Goal: Find specific page/section: Find specific page/section

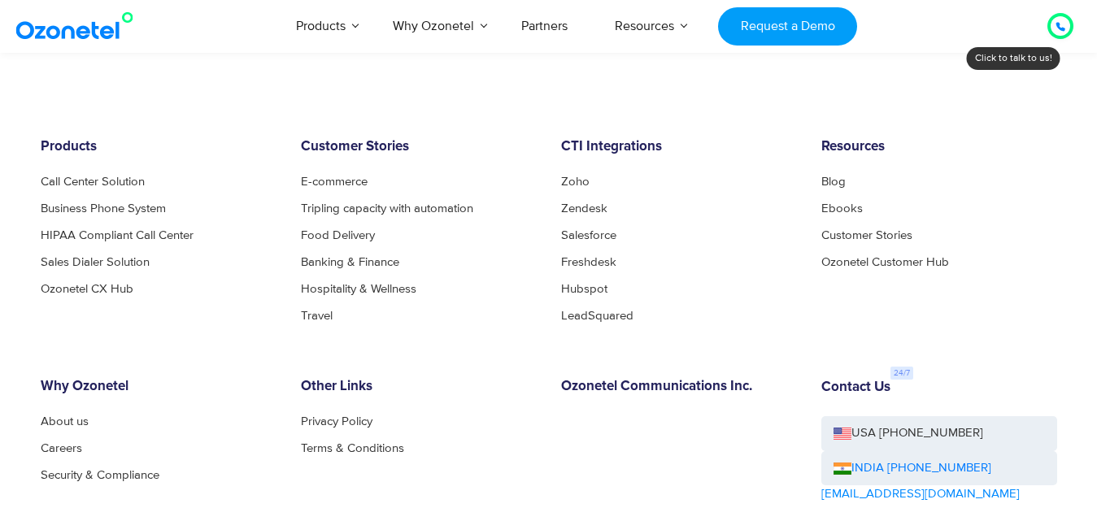
scroll to position [2180, 0]
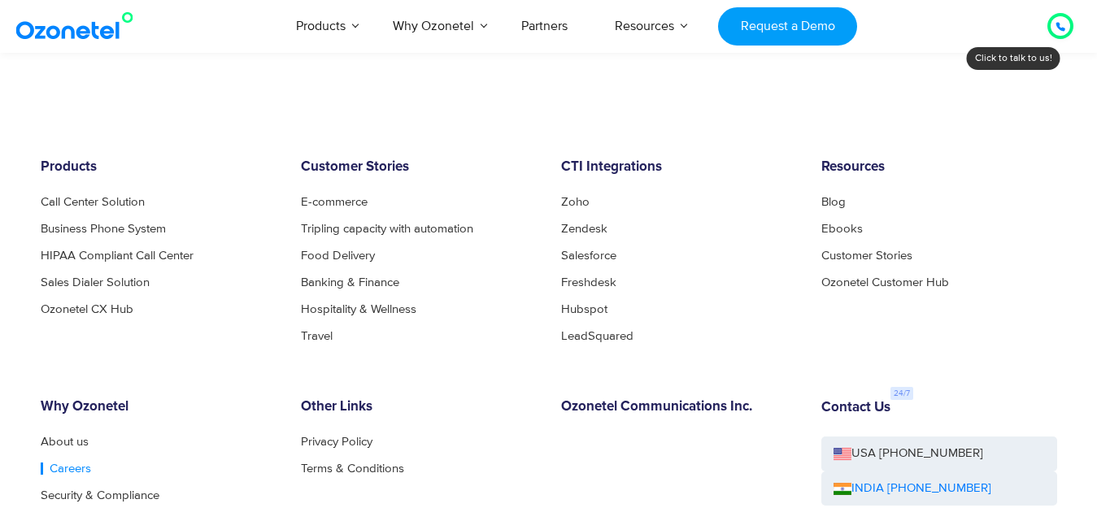
click at [50, 463] on link "Careers" at bounding box center [66, 469] width 50 height 12
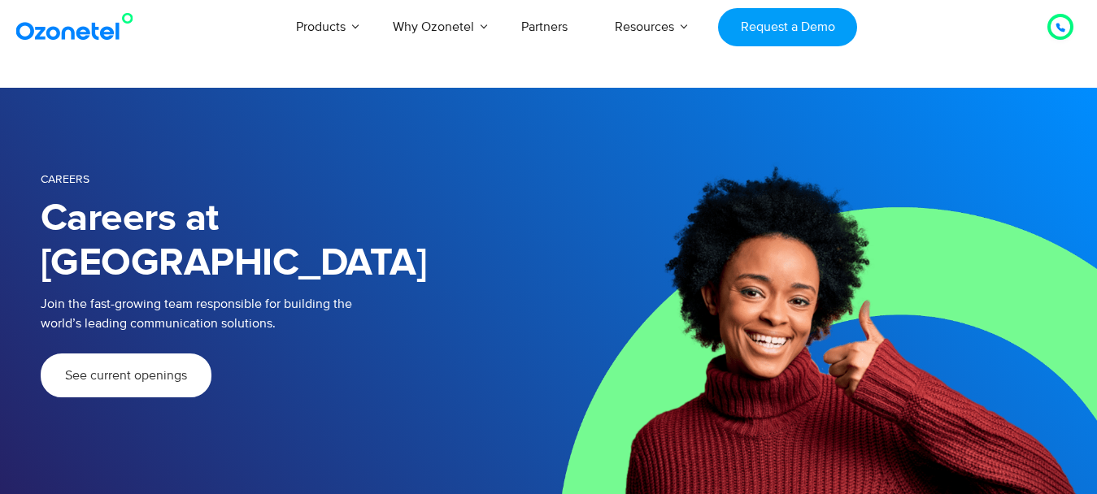
click at [166, 369] on span "See current openings" at bounding box center [126, 375] width 122 height 13
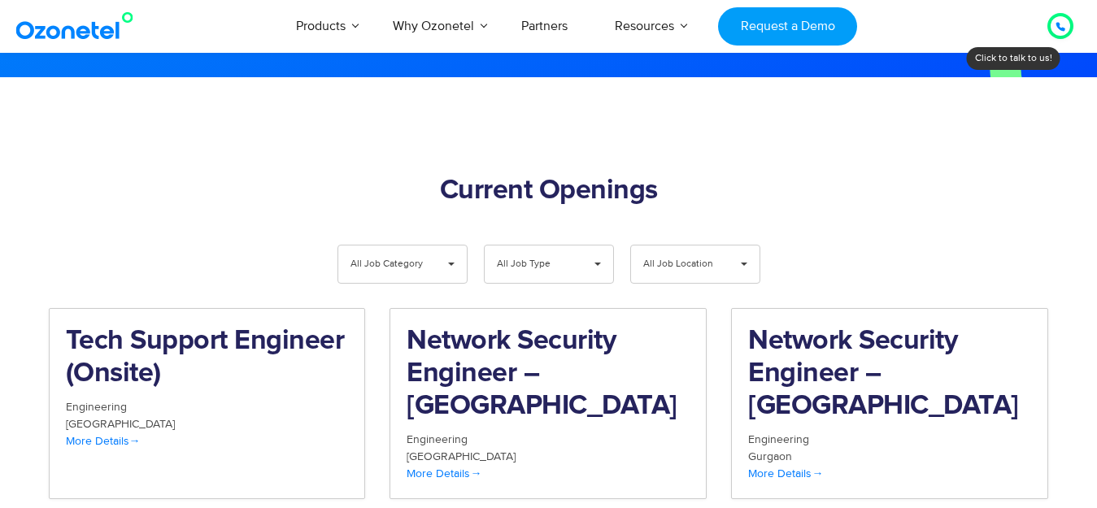
scroll to position [1603, 0]
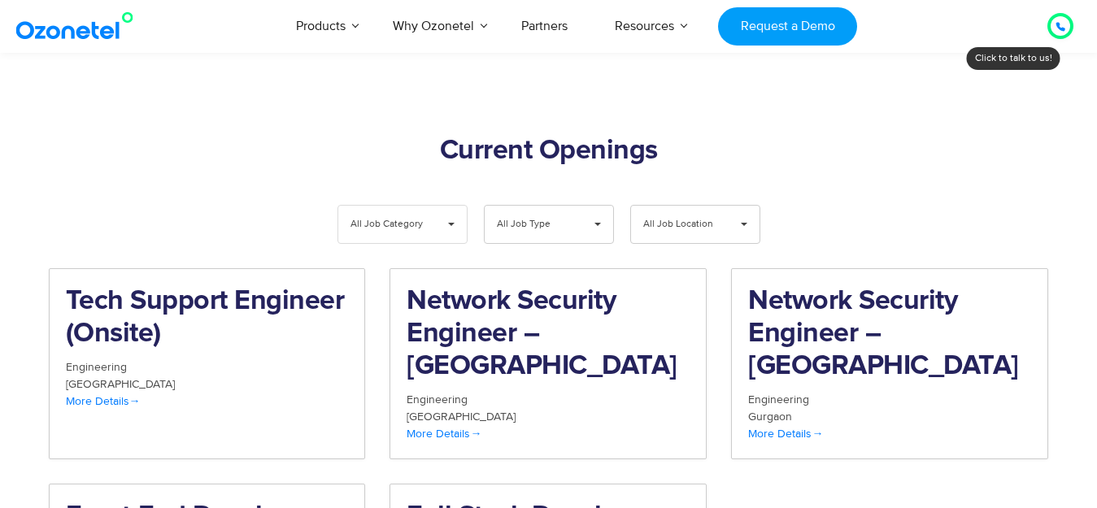
click at [425, 206] on span "All Job Category" at bounding box center [388, 224] width 77 height 37
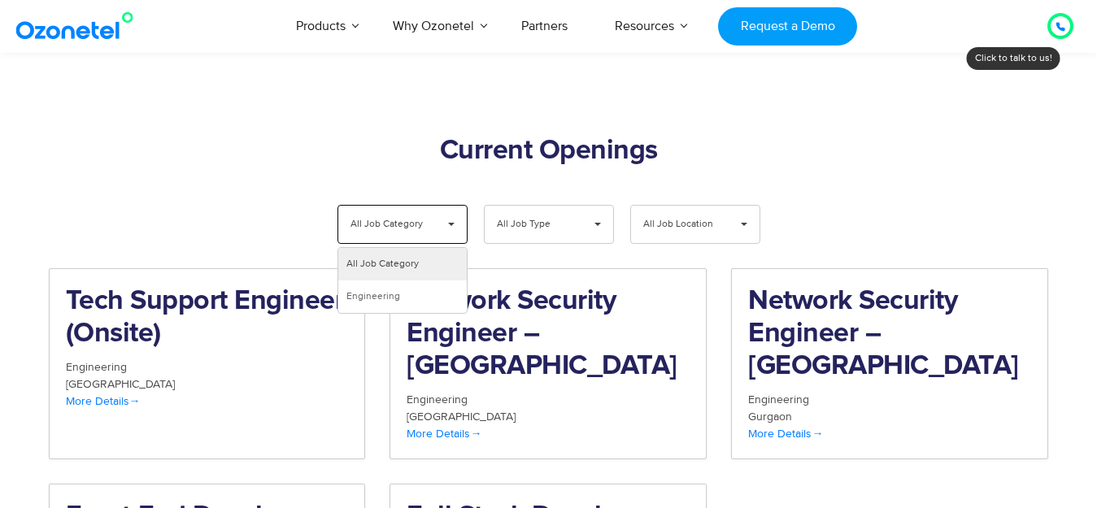
click at [147, 205] on div "**********" at bounding box center [549, 228] width 1016 height 47
